Goal: Entertainment & Leisure: Consume media (video, audio)

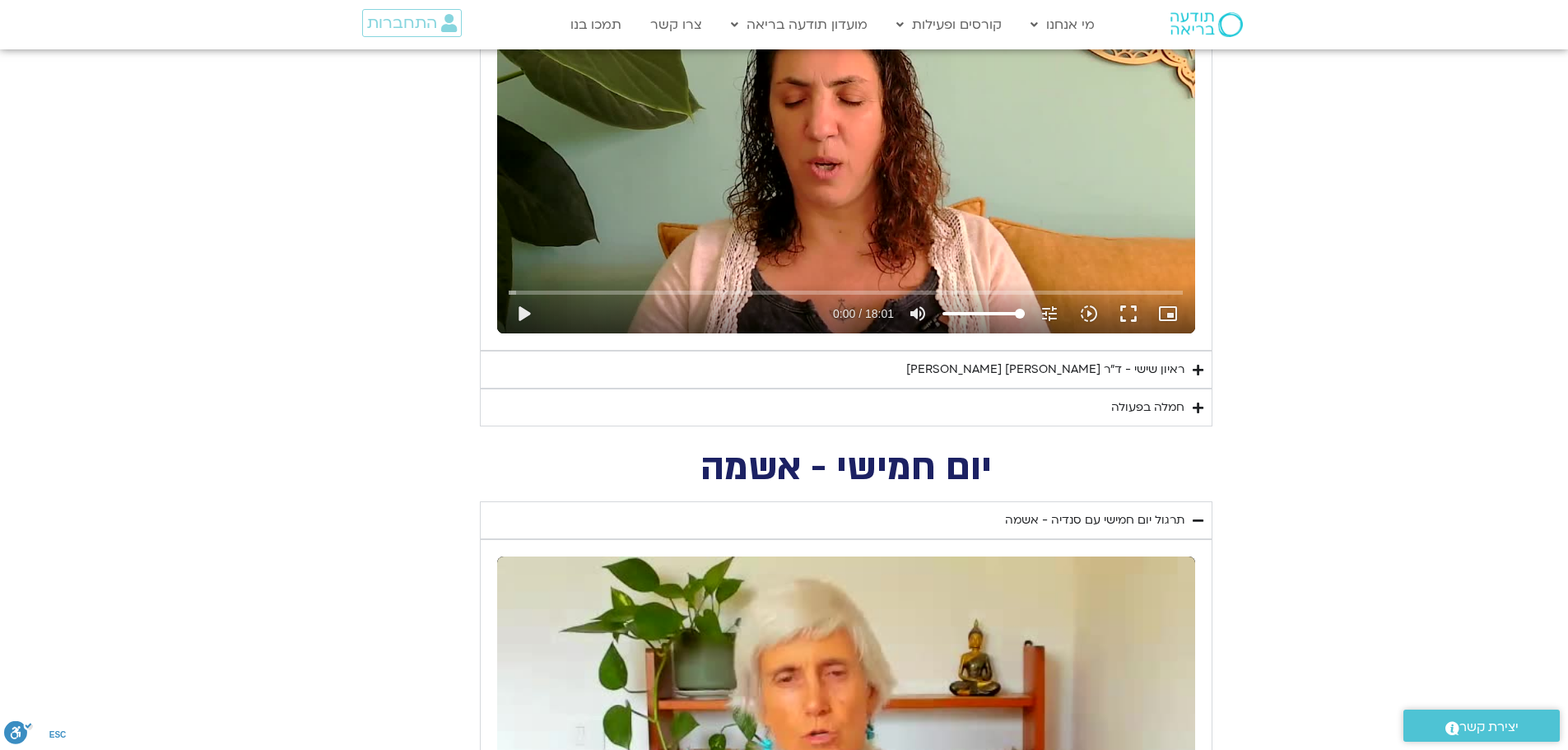
scroll to position [1565, 0]
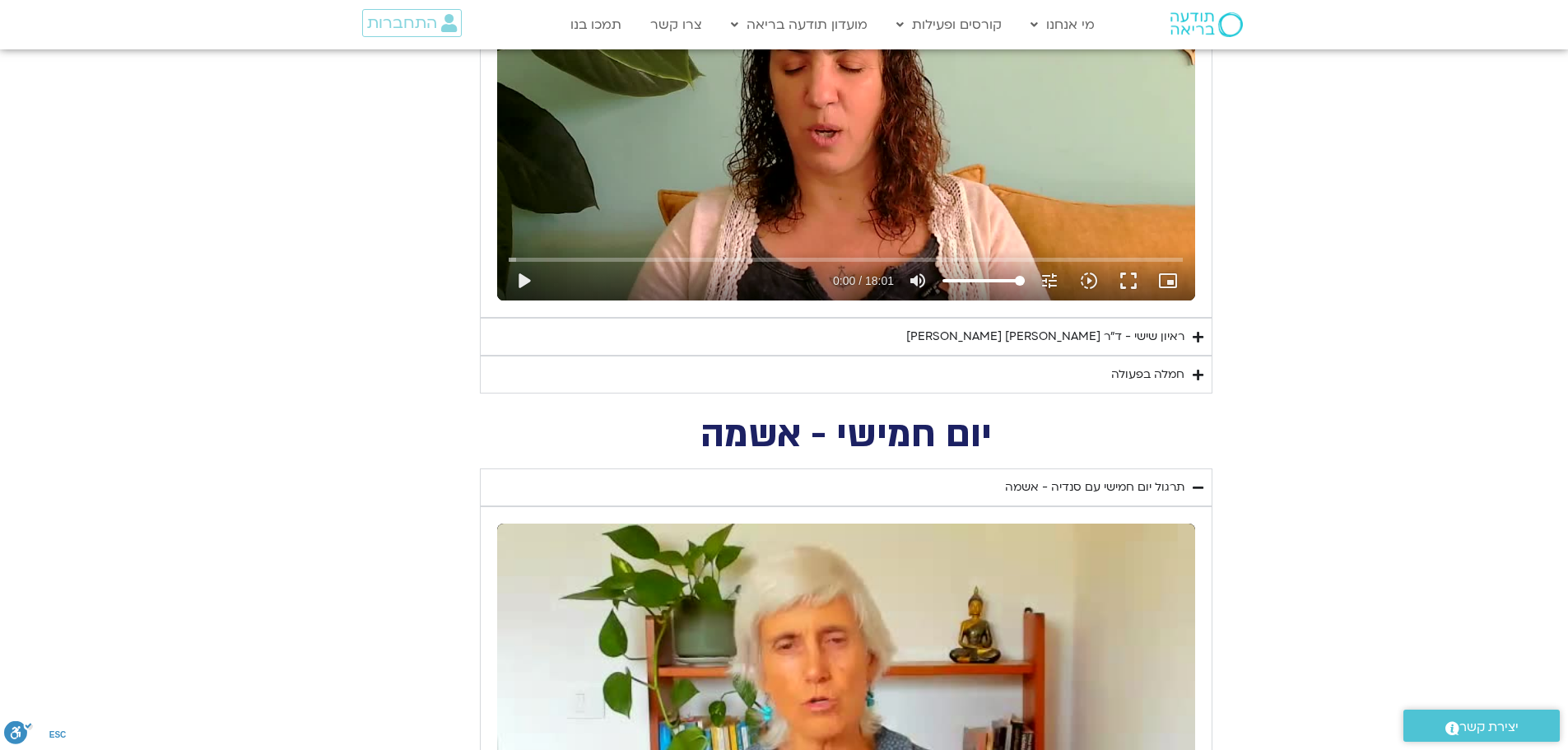
click at [1080, 337] on div "ראיון שישי - ד"ר [PERSON_NAME] [PERSON_NAME]" at bounding box center [1046, 337] width 279 height 19
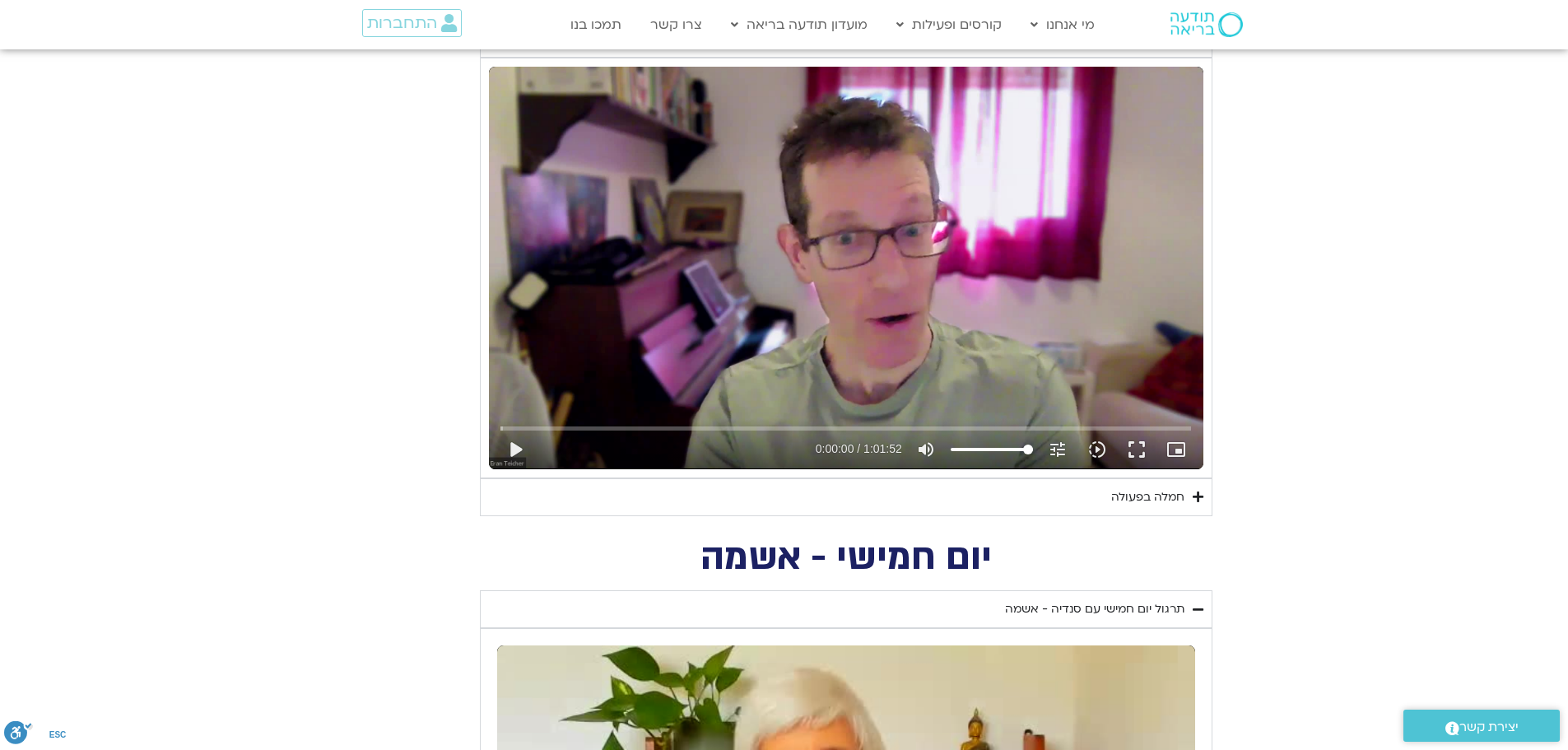
scroll to position [1894, 0]
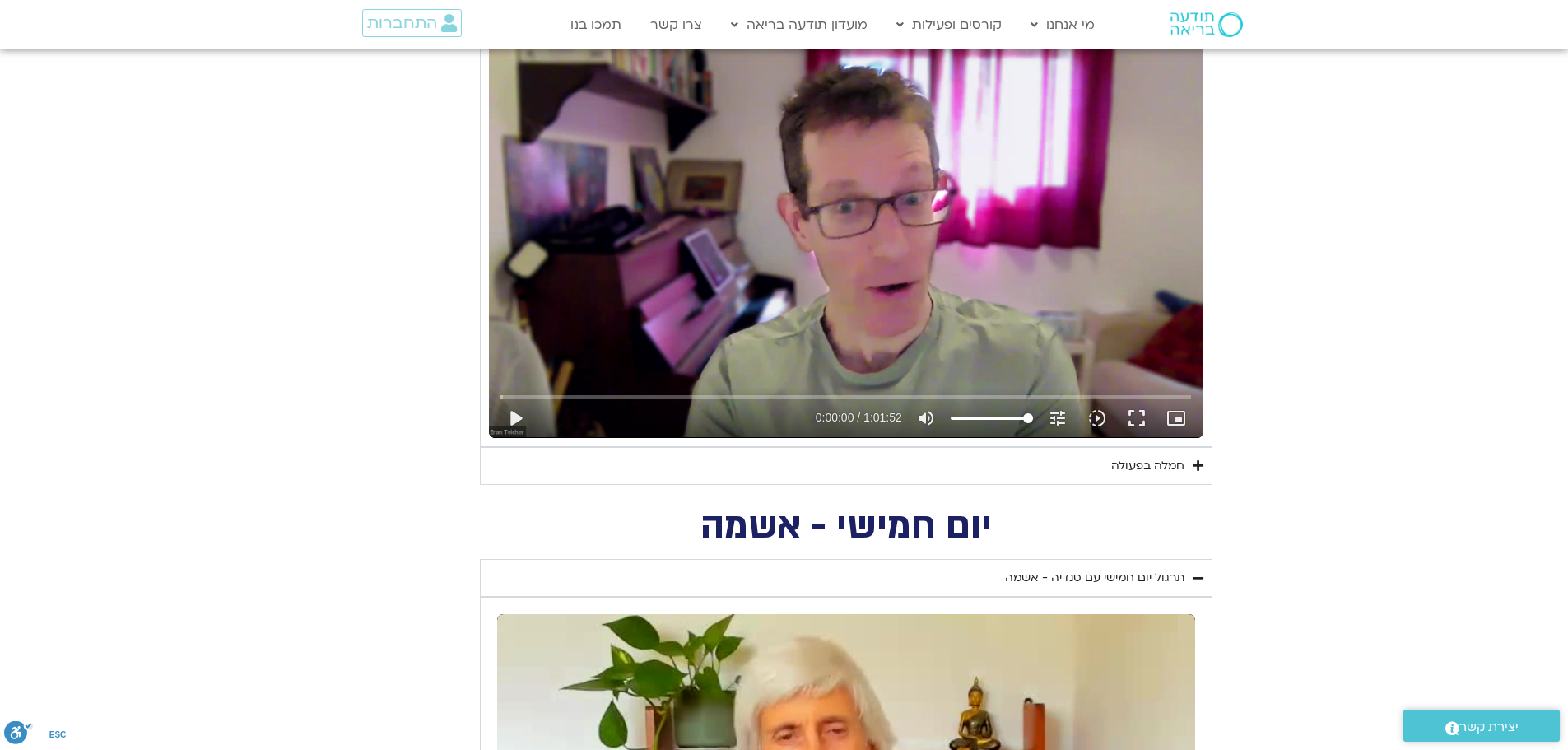
click at [1147, 471] on div "חמלה בפעולה" at bounding box center [1148, 465] width 74 height 19
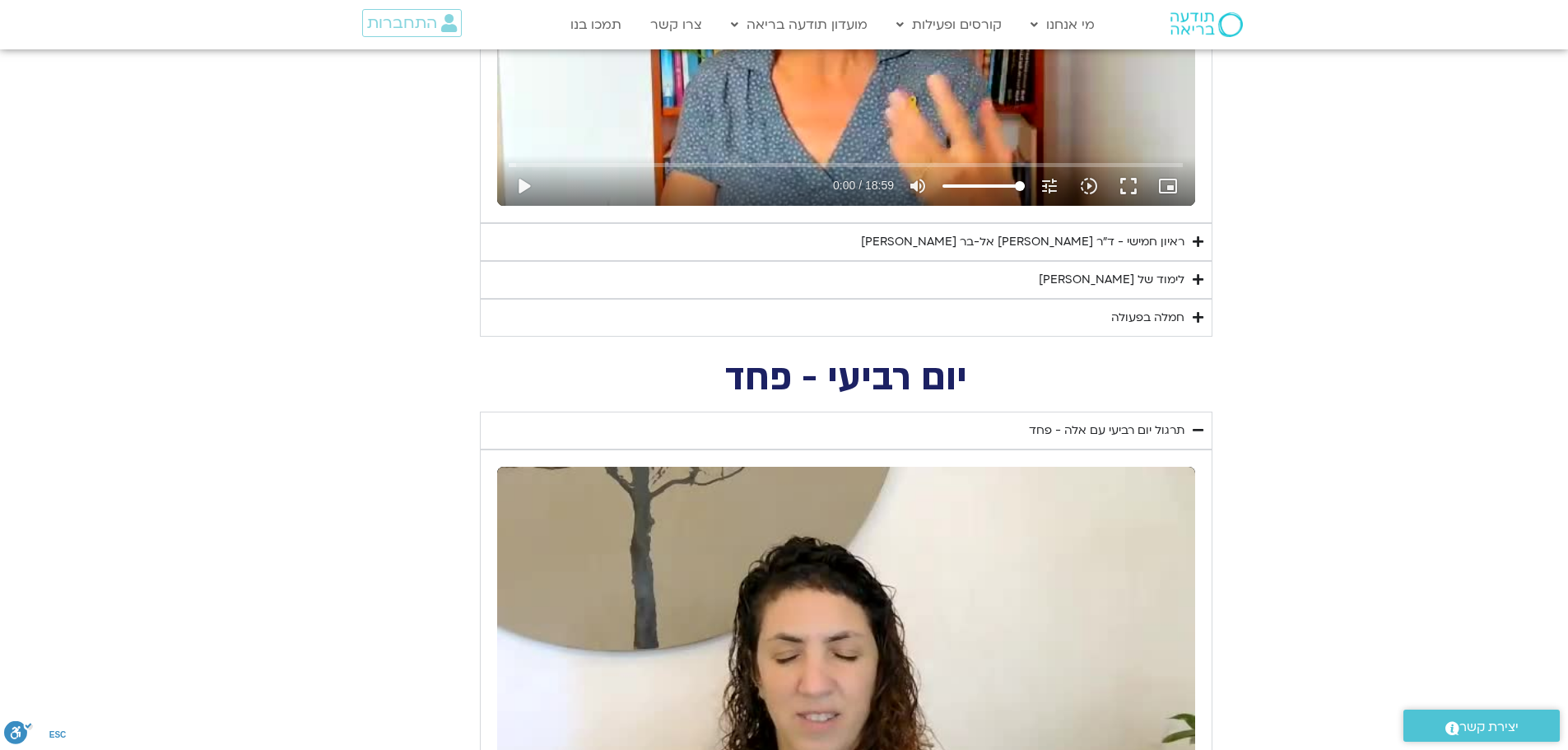
scroll to position [2801, 0]
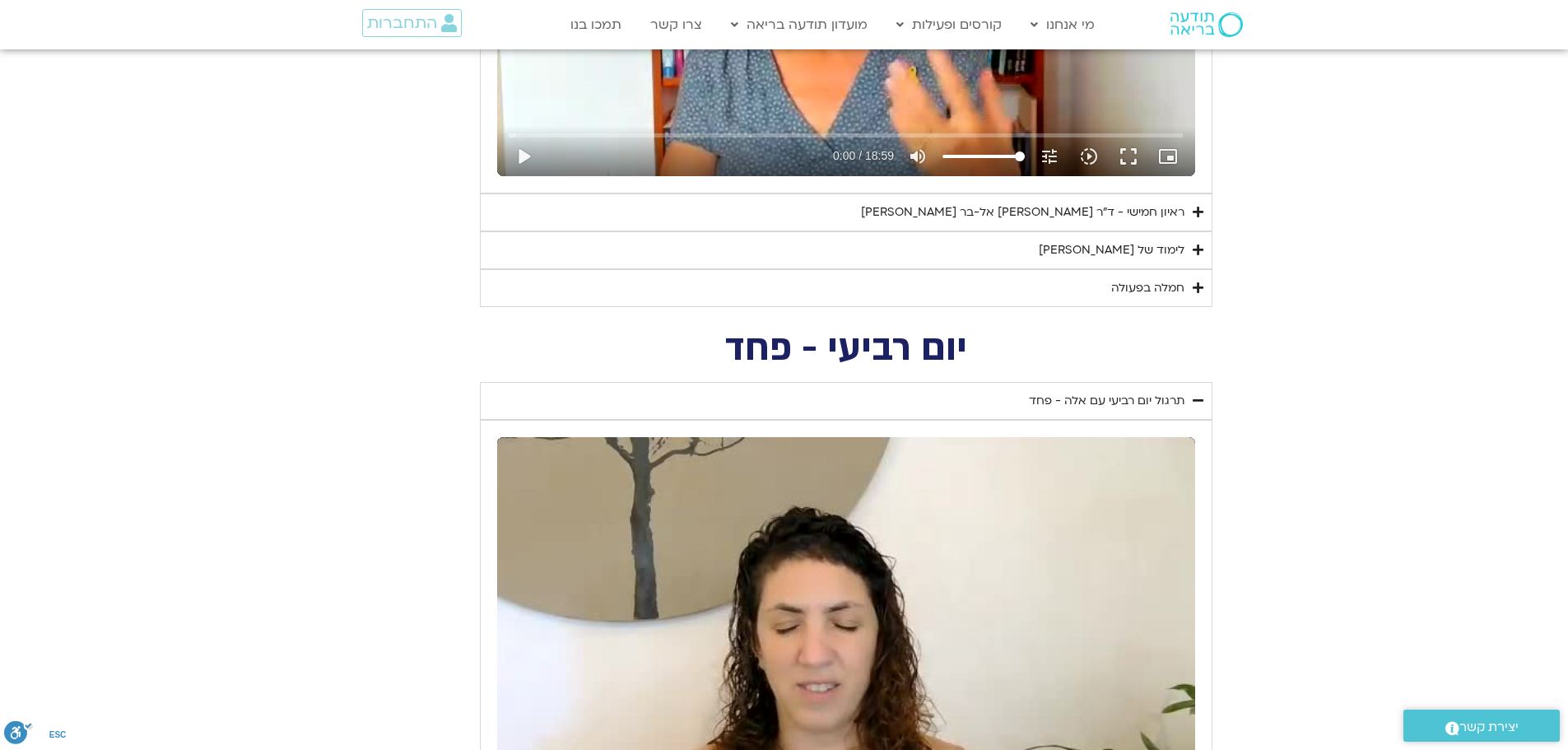
click at [1147, 252] on div "לימוד של [PERSON_NAME]" at bounding box center [1111, 251] width 146 height 19
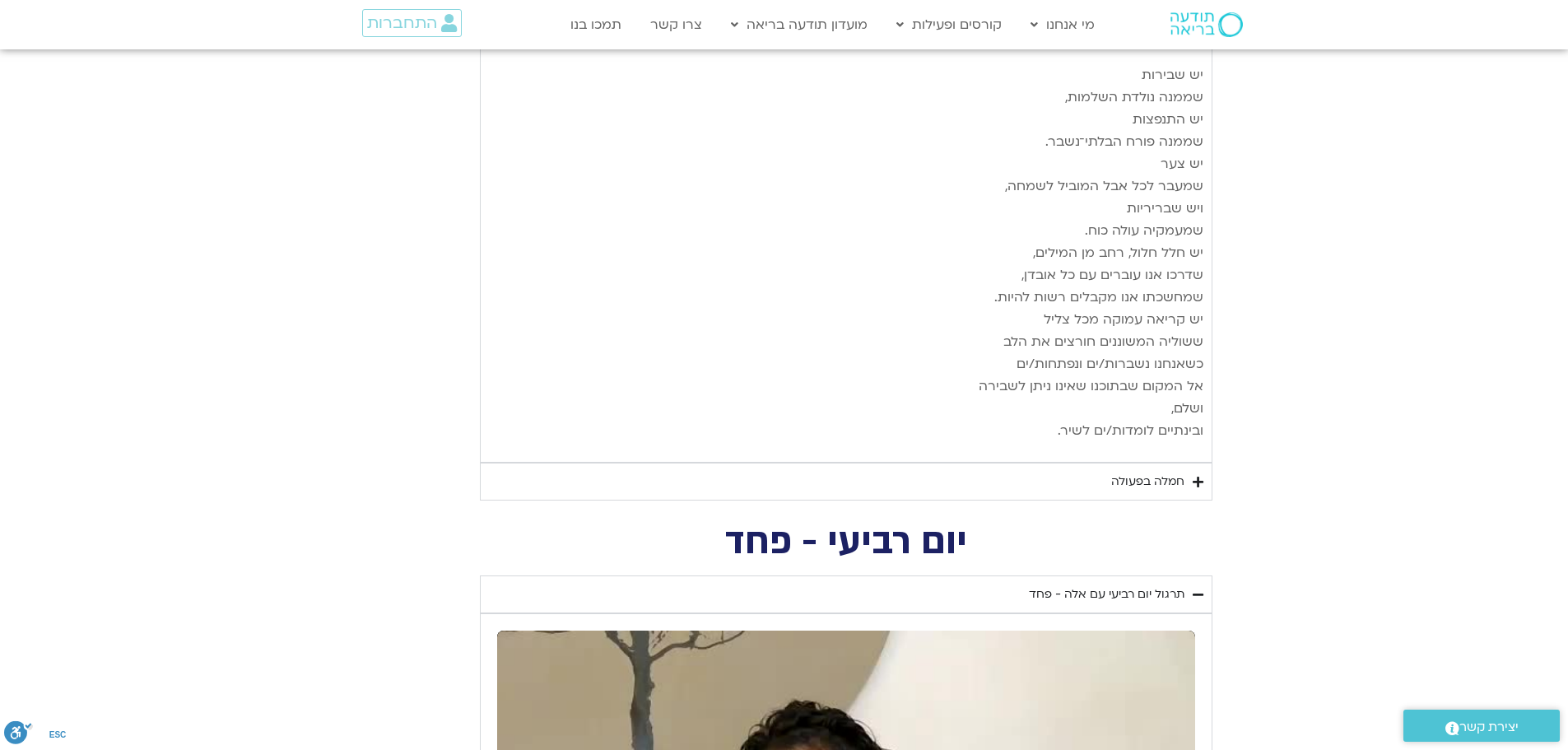
scroll to position [4283, 0]
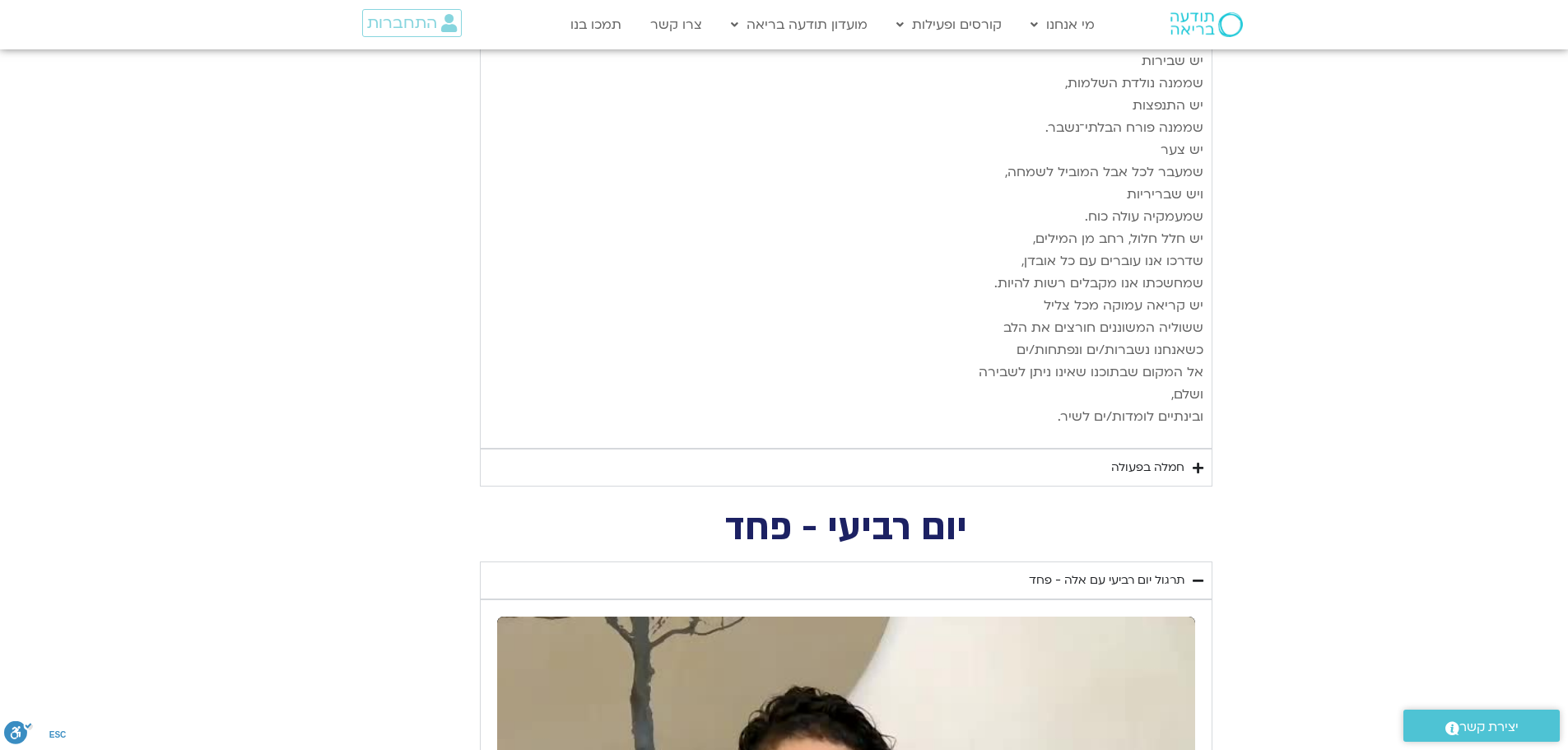
click at [1125, 458] on div "חמלה בפעולה" at bounding box center [1148, 467] width 74 height 19
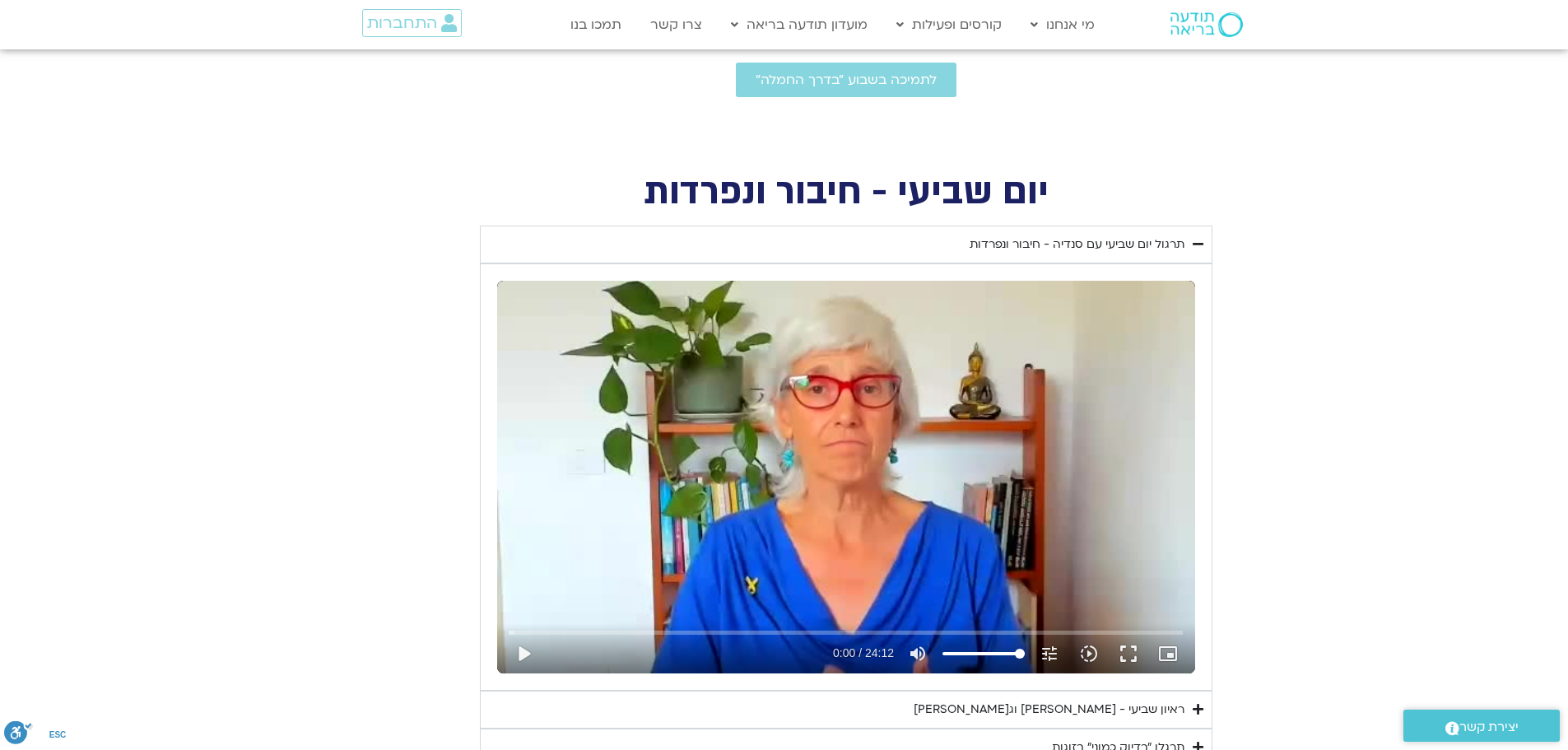
scroll to position [741, 0]
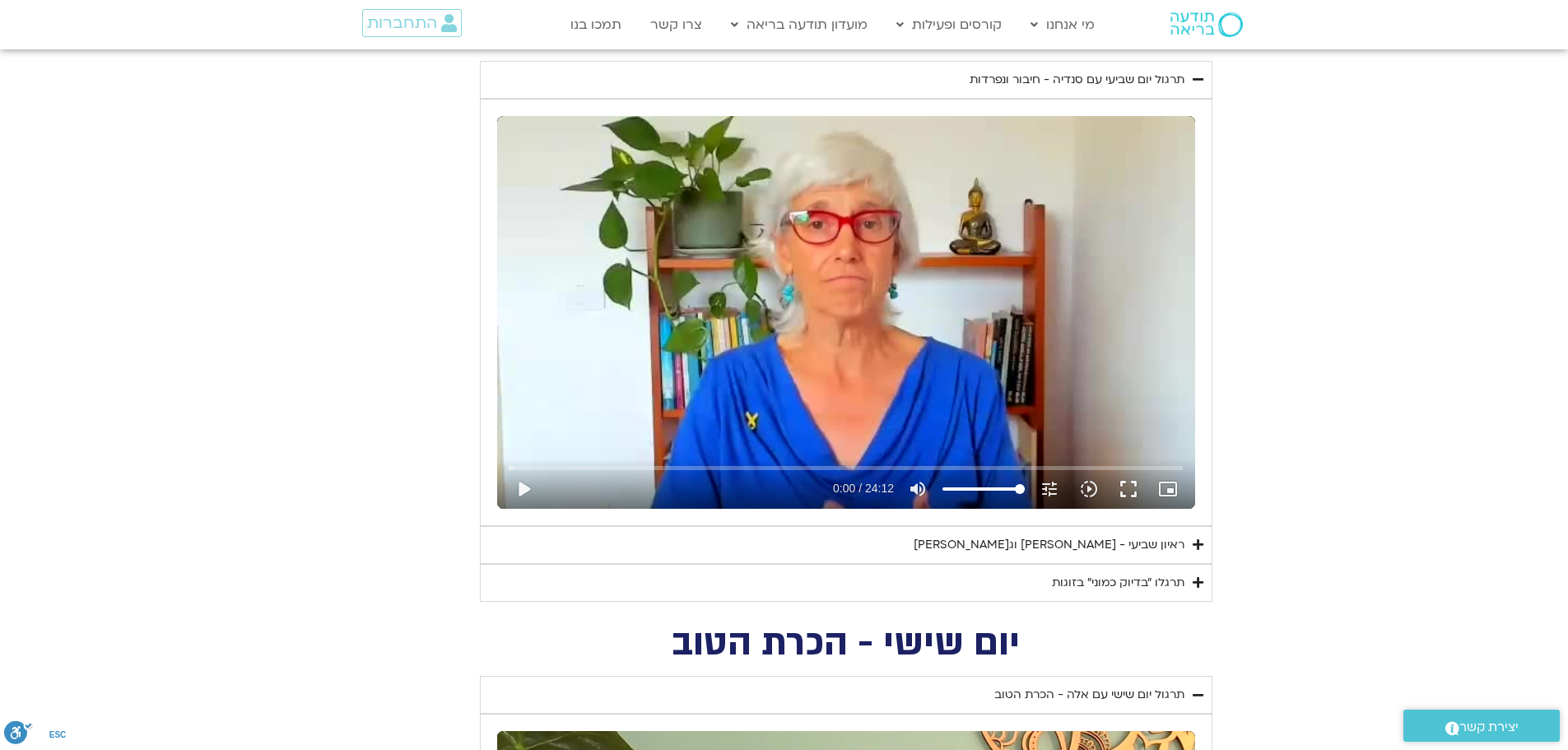
click at [1087, 539] on div "ראיון שביעי - [PERSON_NAME] וג[PERSON_NAME]" at bounding box center [1050, 545] width 271 height 19
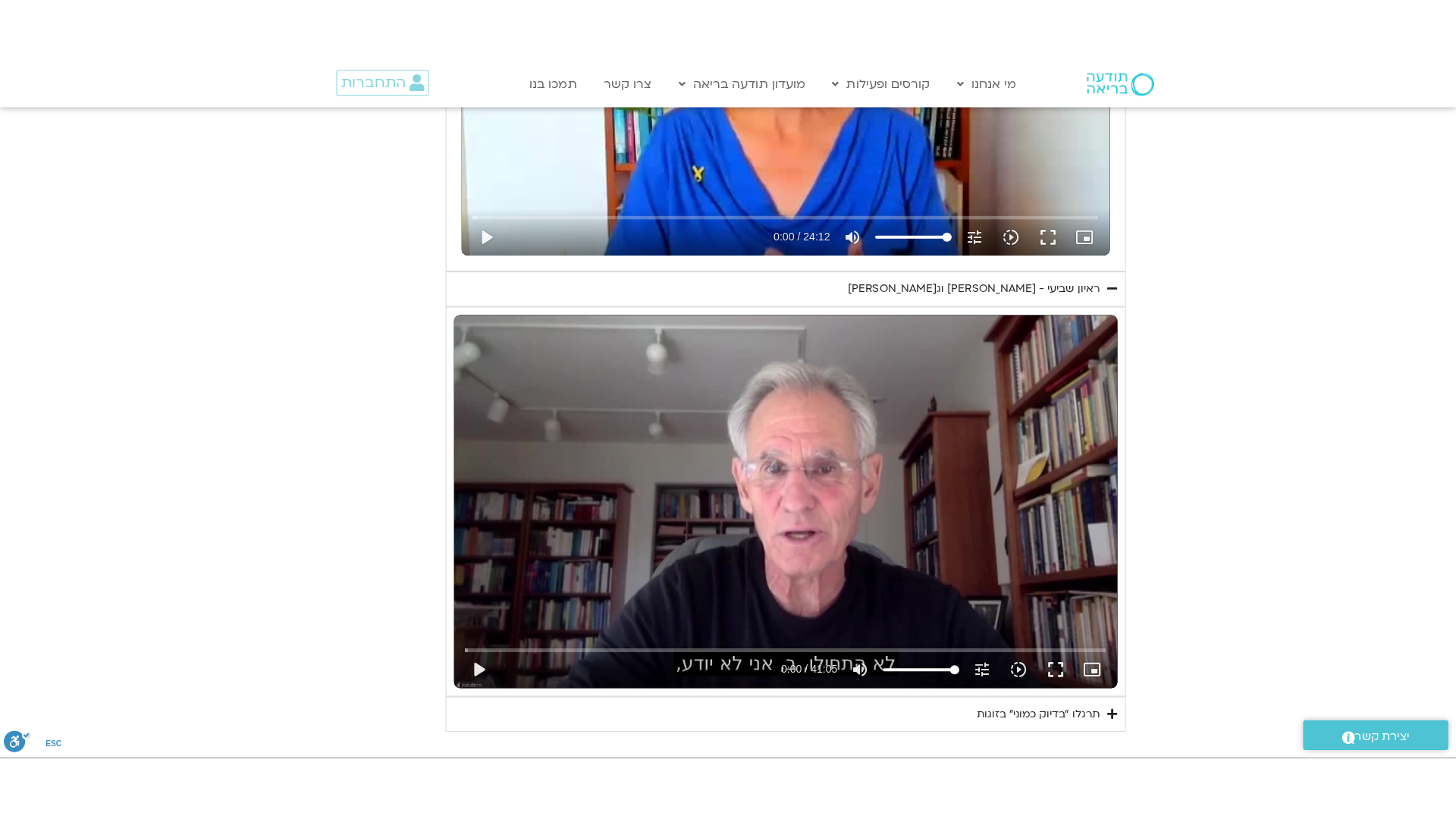
scroll to position [986, 0]
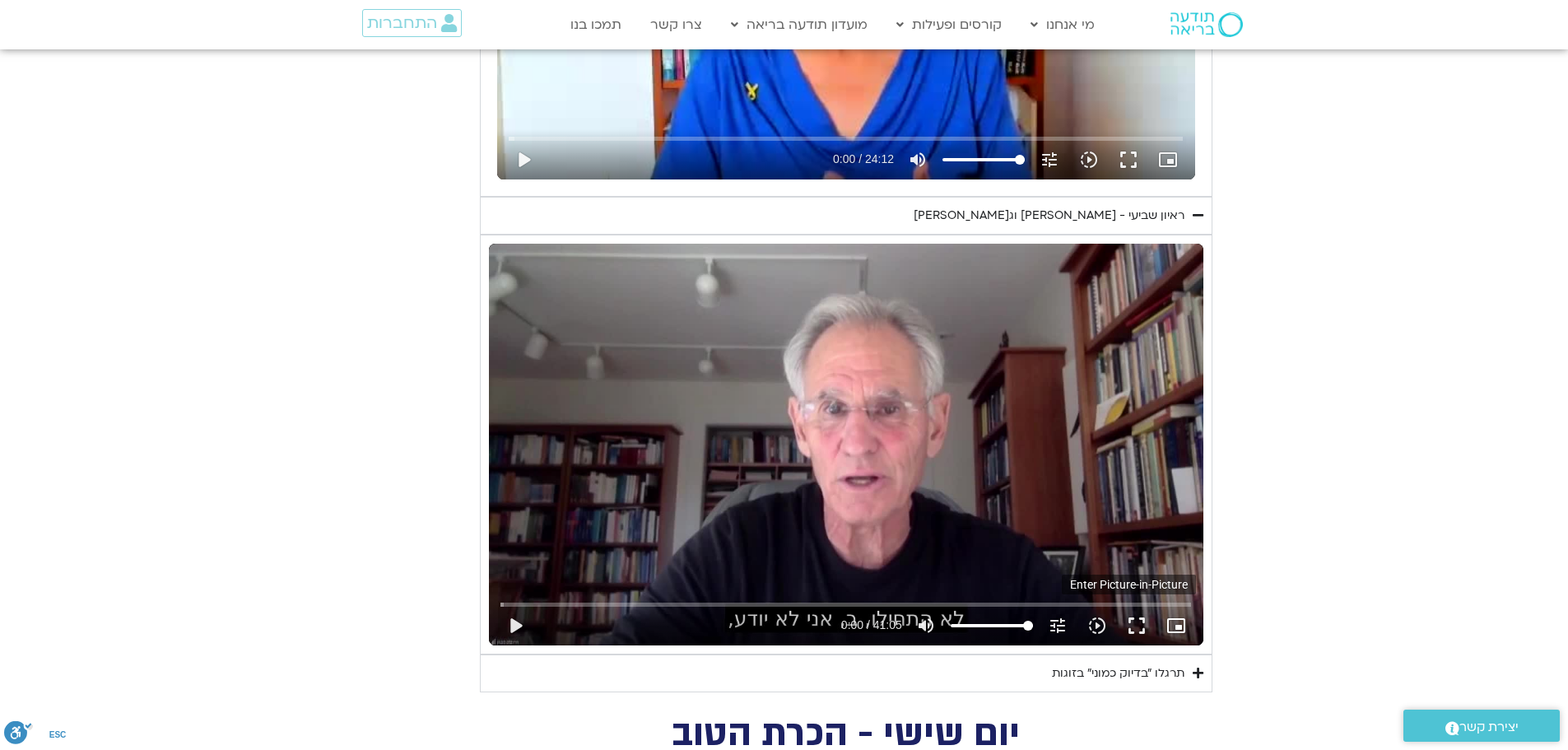
click at [1176, 628] on icon "picture_in_picture_alt" at bounding box center [1176, 626] width 19 height 19
click at [1128, 630] on button "fullscreen" at bounding box center [1137, 625] width 40 height 40
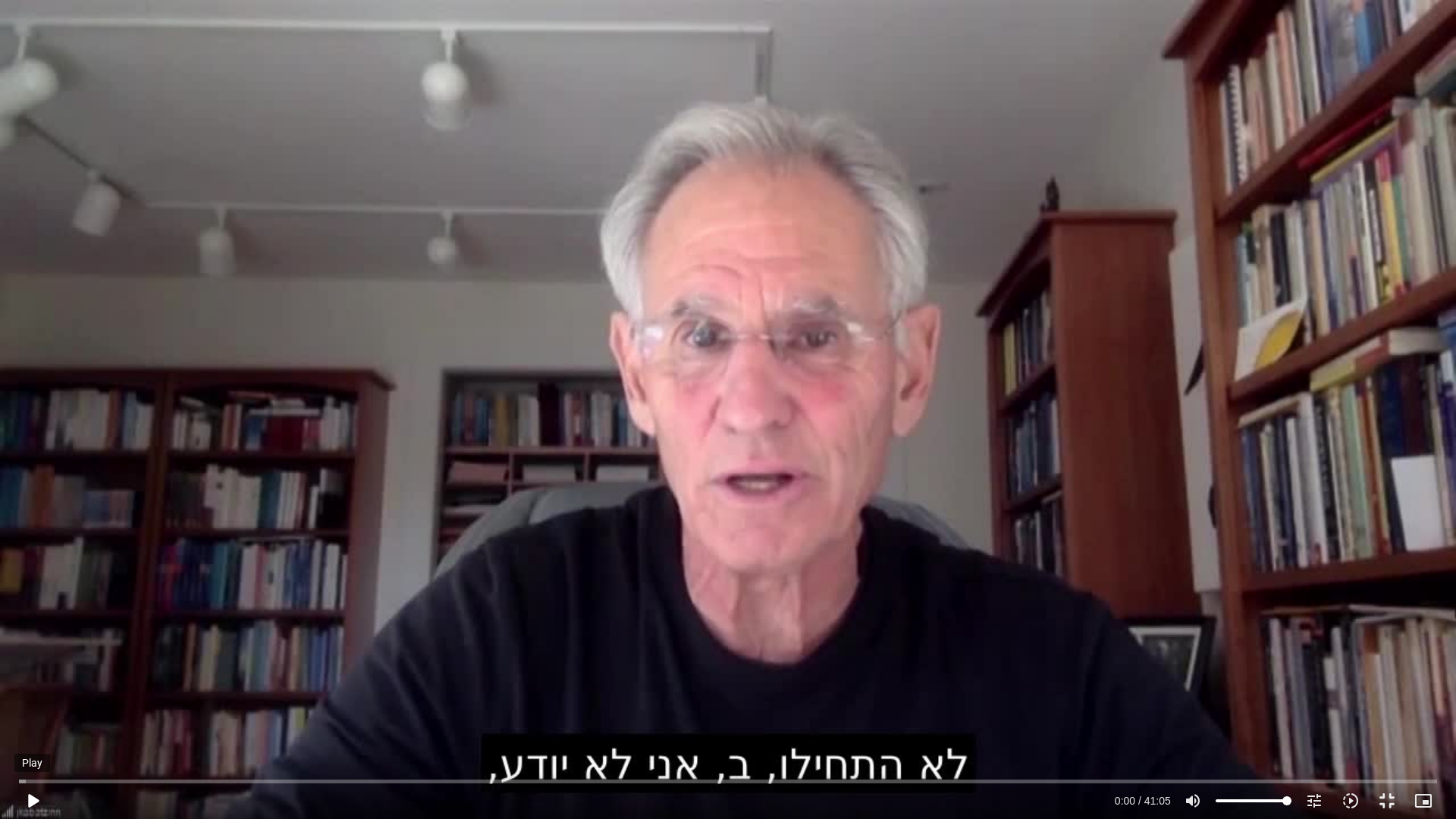
click at [45, 807] on button "play_arrow" at bounding box center [32, 800] width 37 height 37
click at [29, 804] on button "pause" at bounding box center [32, 800] width 37 height 37
click at [366, 783] on input "Seek" at bounding box center [728, 782] width 1419 height 9
click at [28, 806] on button "play_arrow" at bounding box center [32, 800] width 37 height 37
click at [28, 806] on button "pause" at bounding box center [32, 800] width 37 height 37
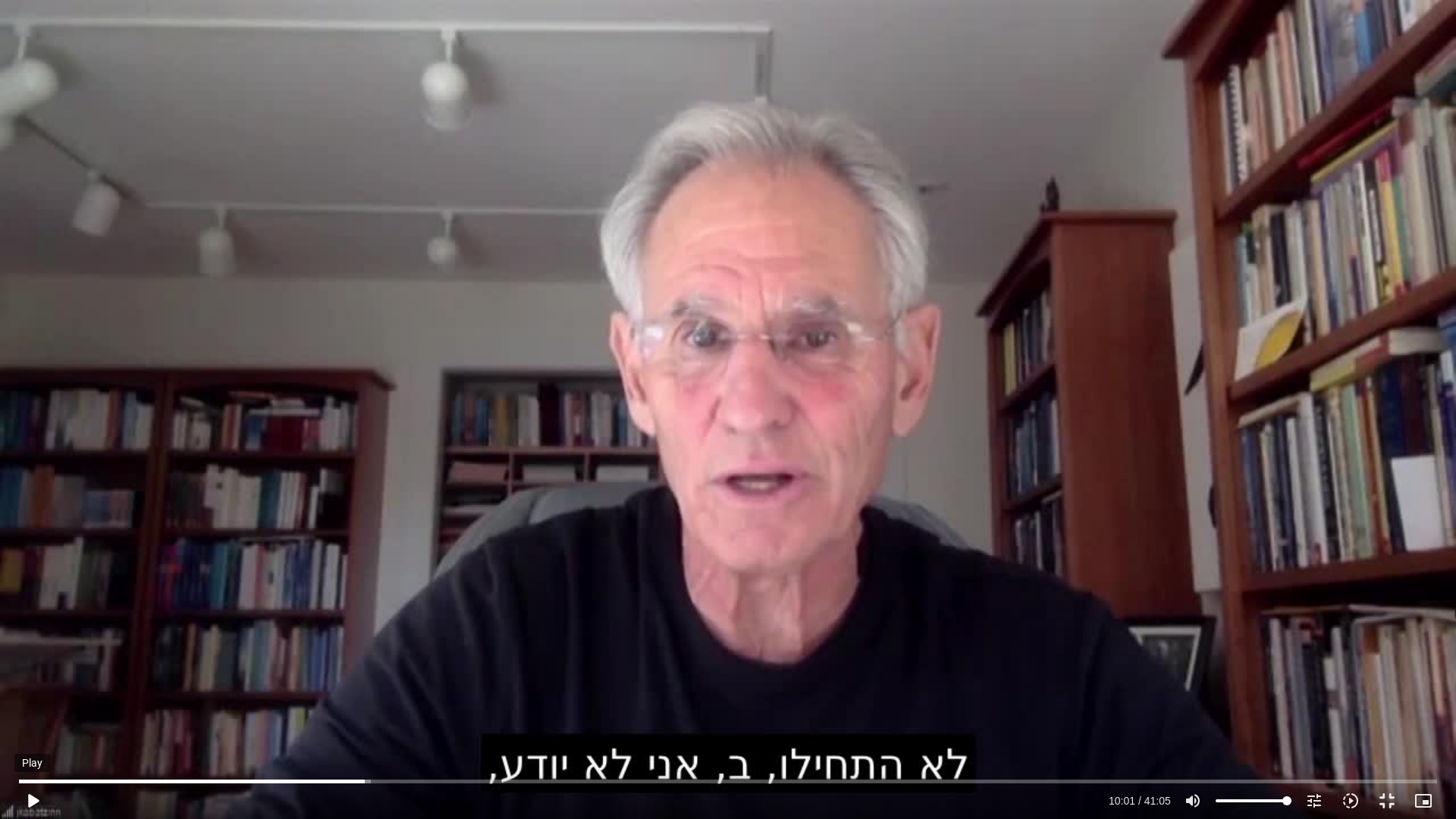
click at [42, 803] on button "play_arrow" at bounding box center [32, 800] width 37 height 37
click at [28, 799] on button "pause" at bounding box center [32, 800] width 37 height 37
click at [40, 801] on button "play_arrow" at bounding box center [32, 800] width 37 height 37
click at [47, 799] on button "pause" at bounding box center [32, 800] width 37 height 37
click at [37, 807] on button "play_arrow" at bounding box center [32, 800] width 37 height 37
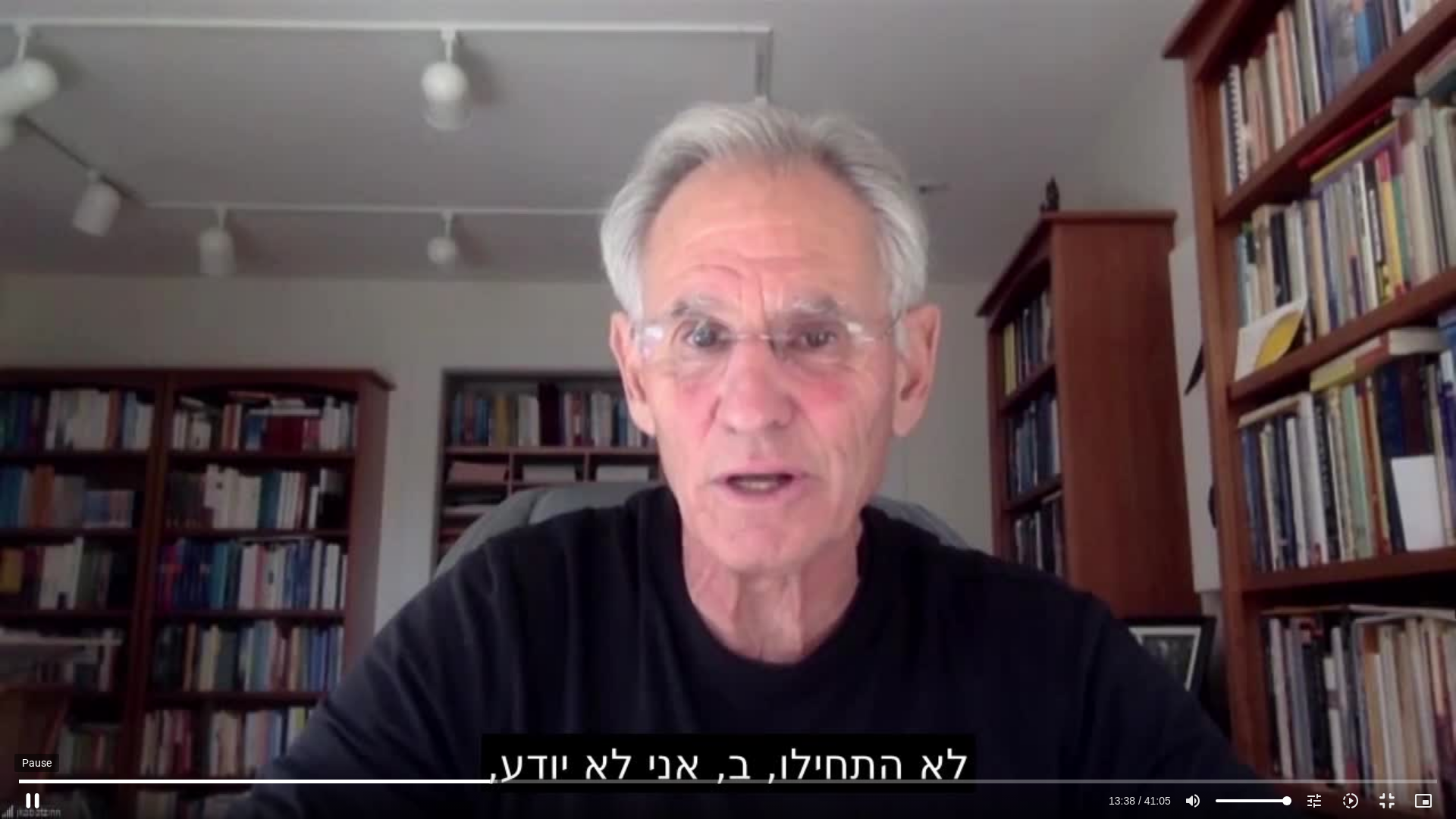
click at [31, 799] on button "pause" at bounding box center [32, 800] width 37 height 37
type input "819.267278"
